Goal: Transaction & Acquisition: Purchase product/service

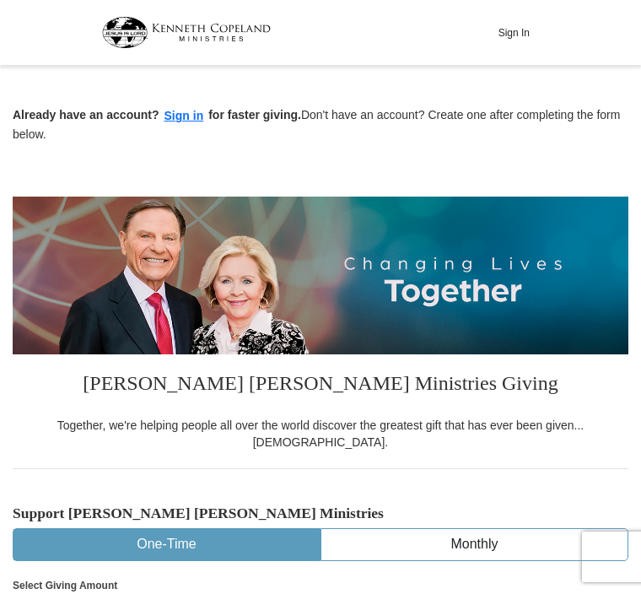
click at [181, 123] on button "Sign in" at bounding box center [184, 115] width 50 height 19
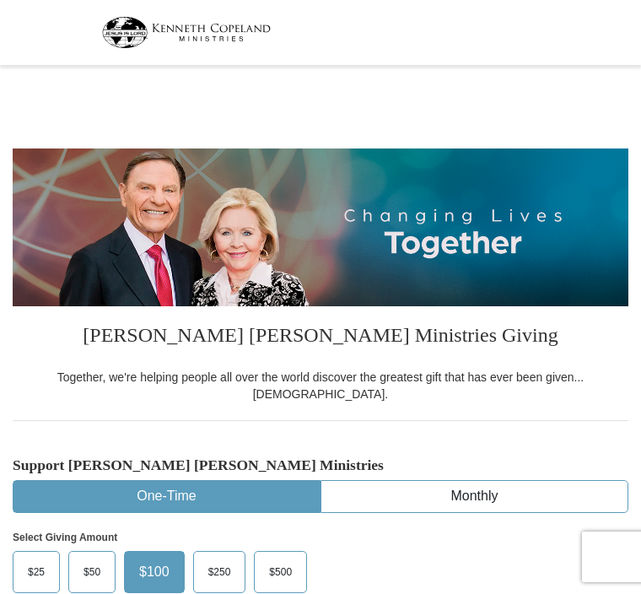
select select "FL"
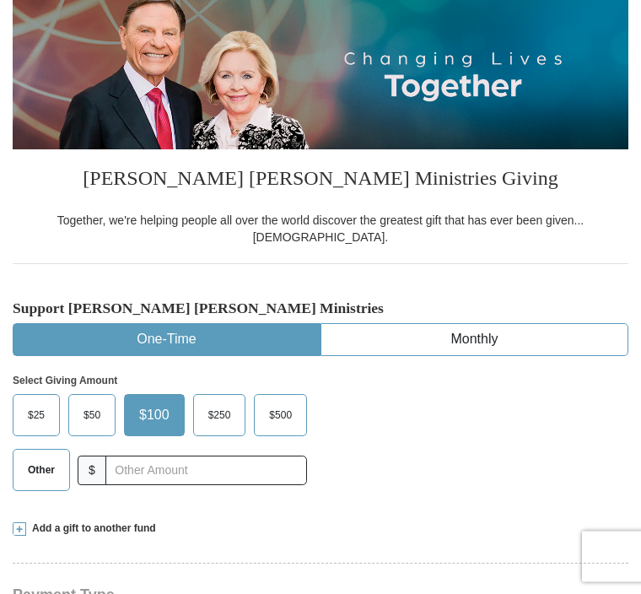
scroll to position [157, 0]
click at [55, 457] on span "Other" at bounding box center [41, 469] width 44 height 25
click at [0, 0] on input "Other" at bounding box center [0, 0] width 0 height 0
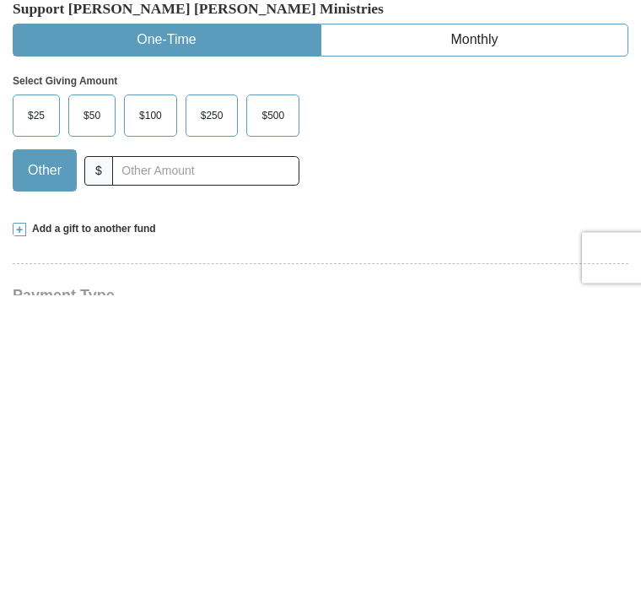
click at [16, 522] on span at bounding box center [19, 528] width 13 height 13
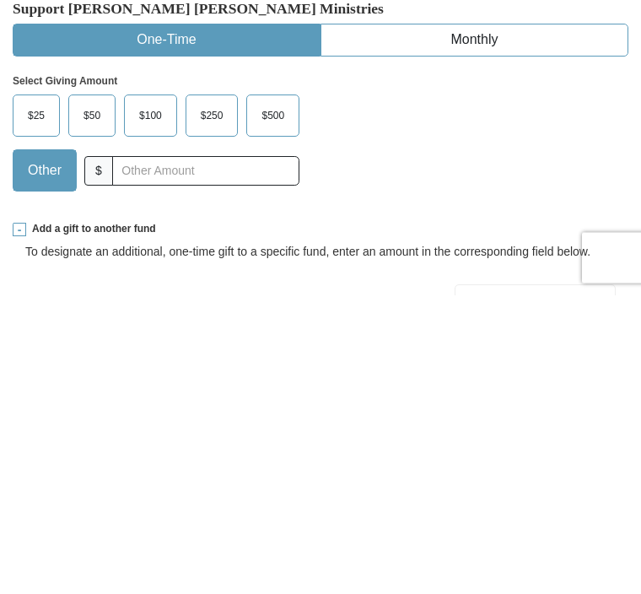
scroll to position [456, 0]
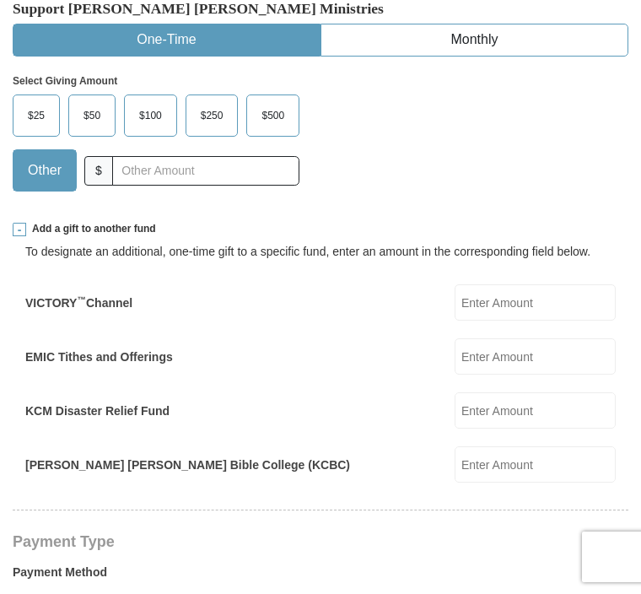
click at [554, 338] on input "EMIC Tithes and Offerings" at bounding box center [535, 356] width 161 height 36
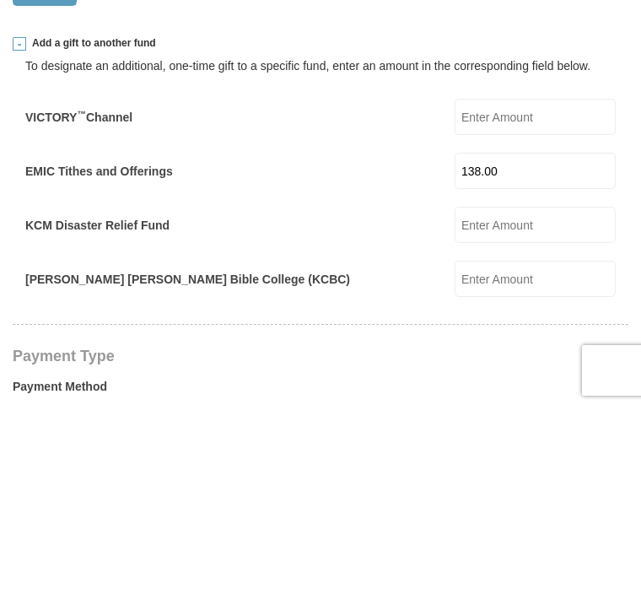
type input "138.00"
click at [537, 393] on input "KCM Disaster Relief Fund" at bounding box center [535, 411] width 161 height 36
type input "150.00"
click at [415, 447] on div "Kenneth Copeland Bible College (KCBC) Kenneth Copeland Bible College (KCBC) Amo…" at bounding box center [320, 465] width 590 height 36
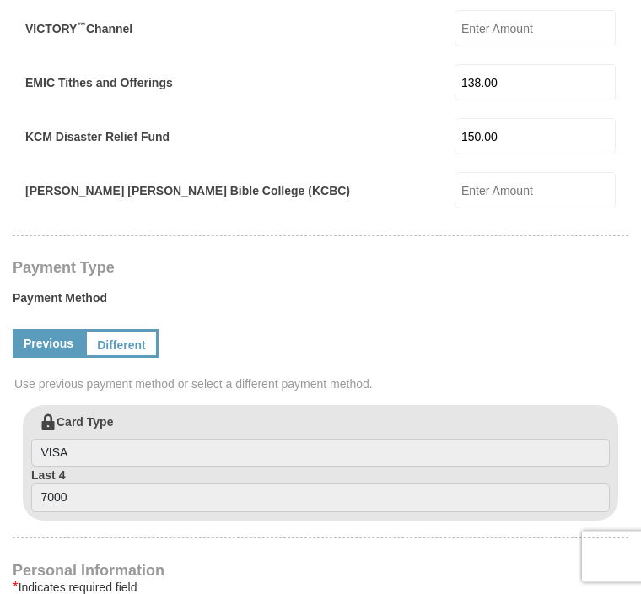
scroll to position [730, 0]
click at [141, 329] on link "Different" at bounding box center [121, 343] width 74 height 29
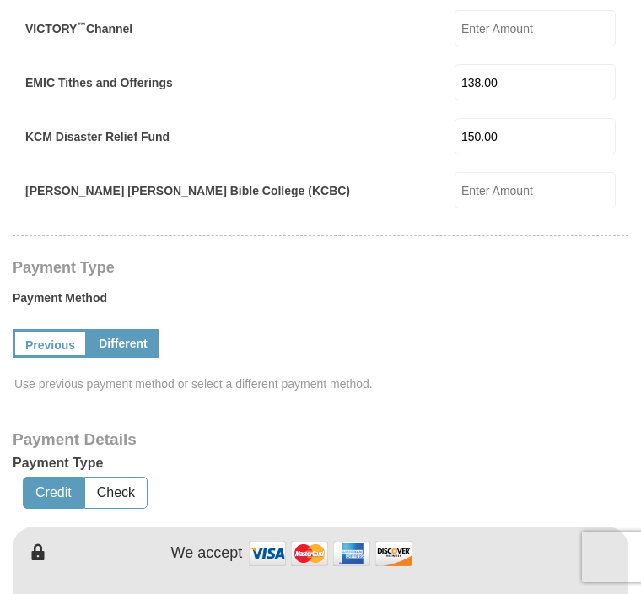
click at [57, 477] on button "Credit" at bounding box center [54, 492] width 60 height 31
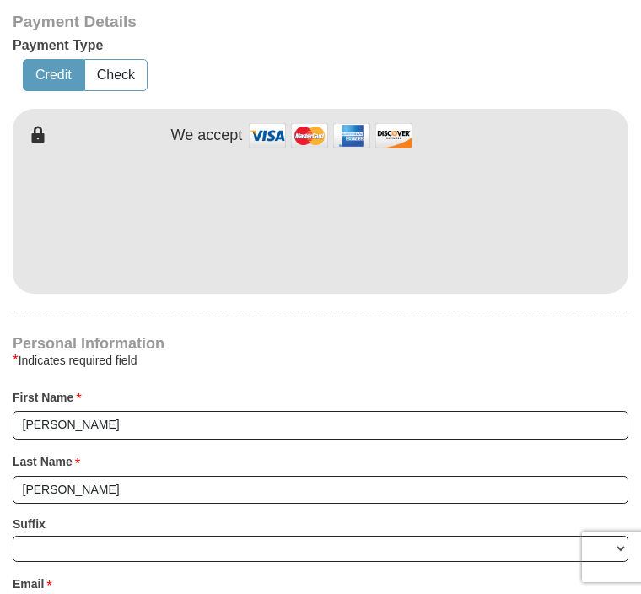
scroll to position [1147, 0]
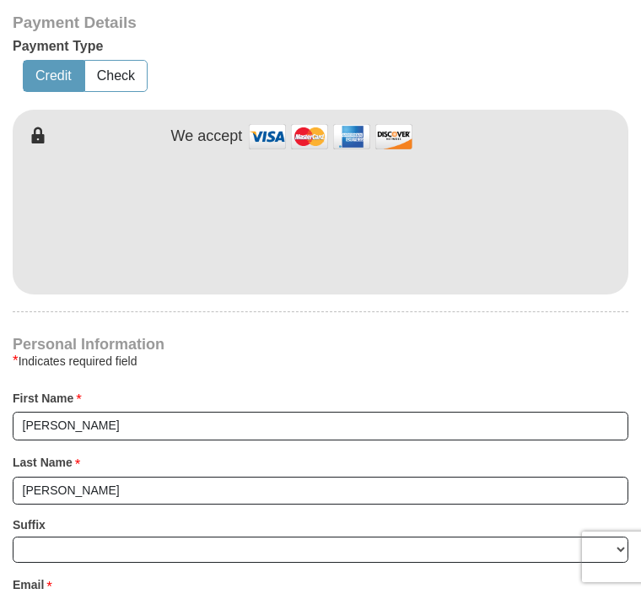
click at [631, 189] on form "Kenneth Copeland Ministries Giving Together, we're helping people all over the …" at bounding box center [320, 181] width 641 height 2514
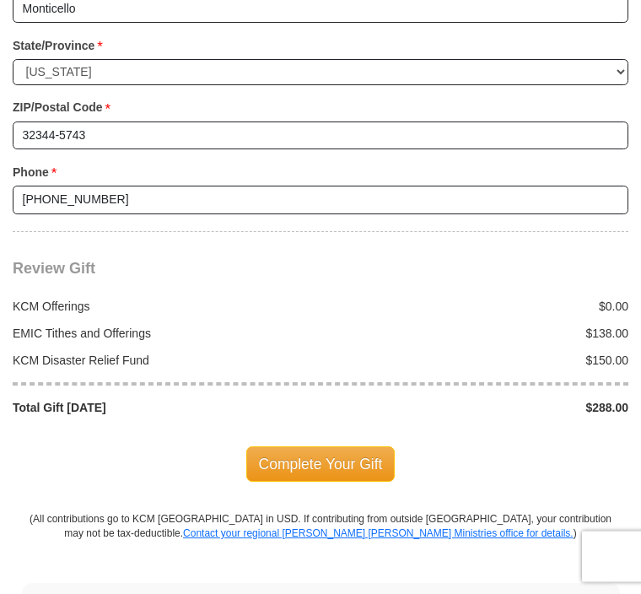
scroll to position [2004, 0]
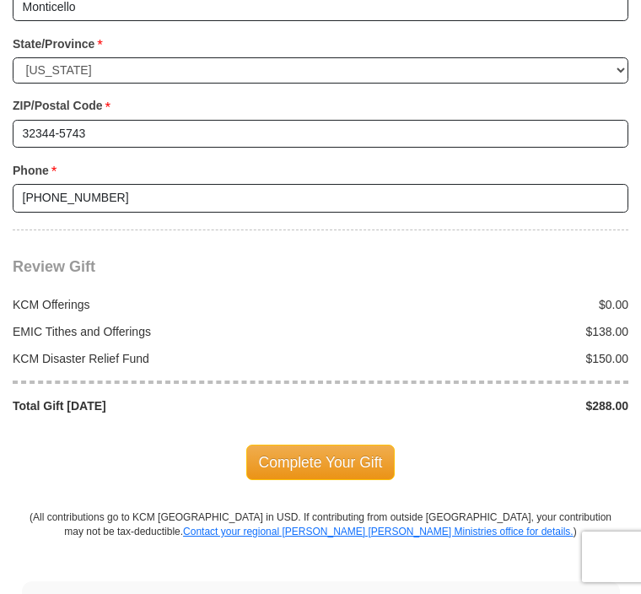
click at [336, 445] on span "Complete Your Gift" at bounding box center [320, 462] width 149 height 35
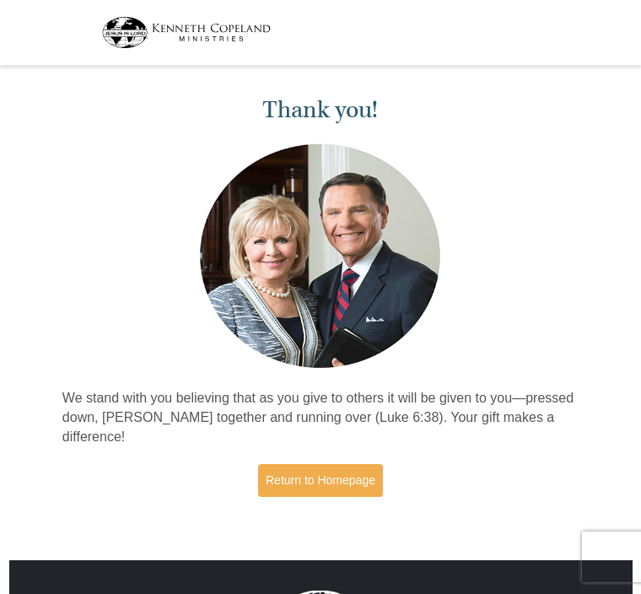
click at [360, 491] on link "Return to Homepage" at bounding box center [320, 480] width 125 height 33
